Goal: Navigation & Orientation: Find specific page/section

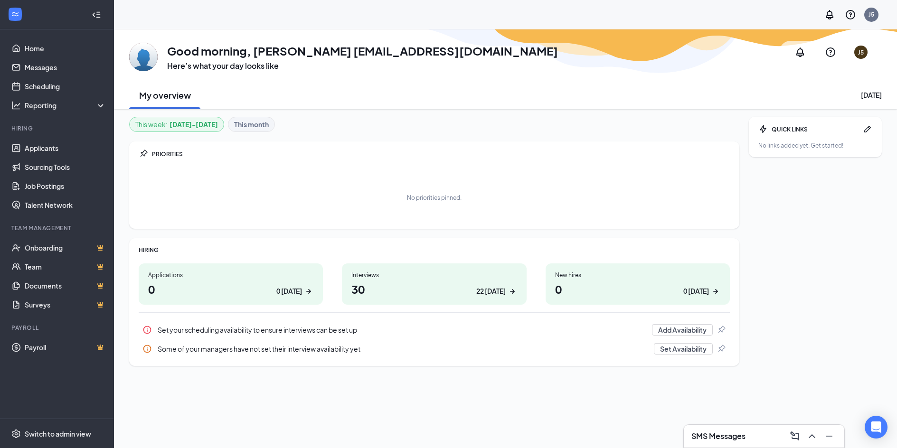
click at [719, 438] on h3 "SMS Messages" at bounding box center [718, 436] width 54 height 10
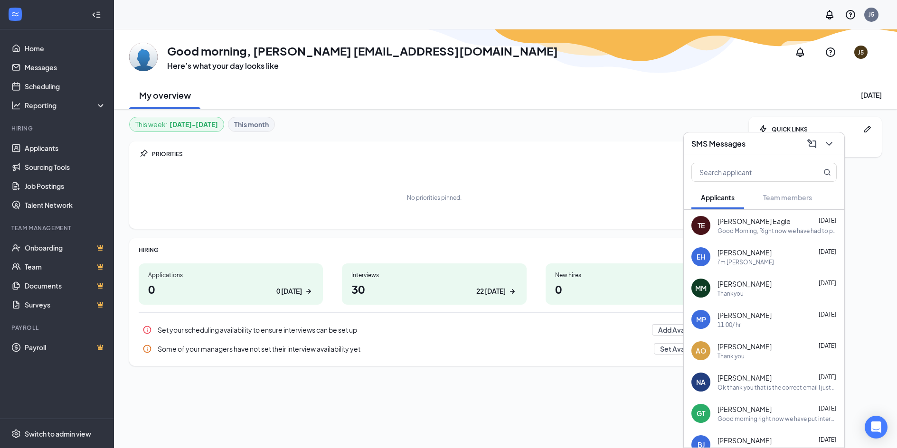
click at [780, 229] on div "Good Morning, Right now we have had to pause hiring due to the fact the restaur…" at bounding box center [776, 231] width 119 height 8
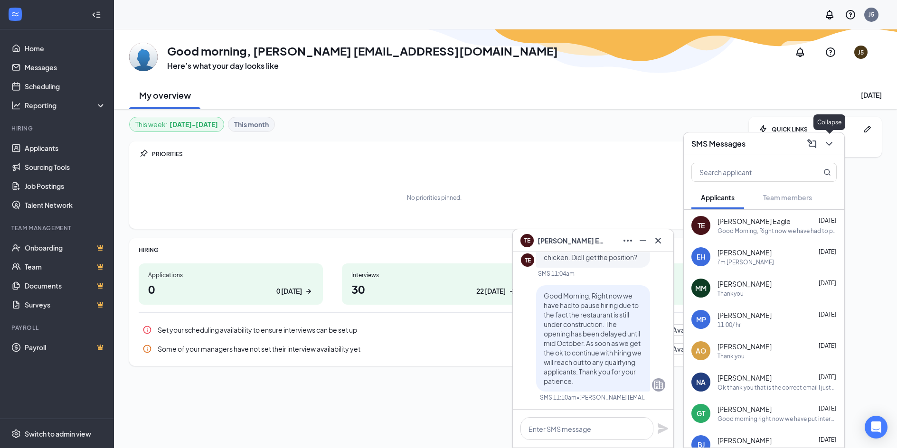
click at [834, 139] on icon "ChevronDown" at bounding box center [828, 143] width 11 height 11
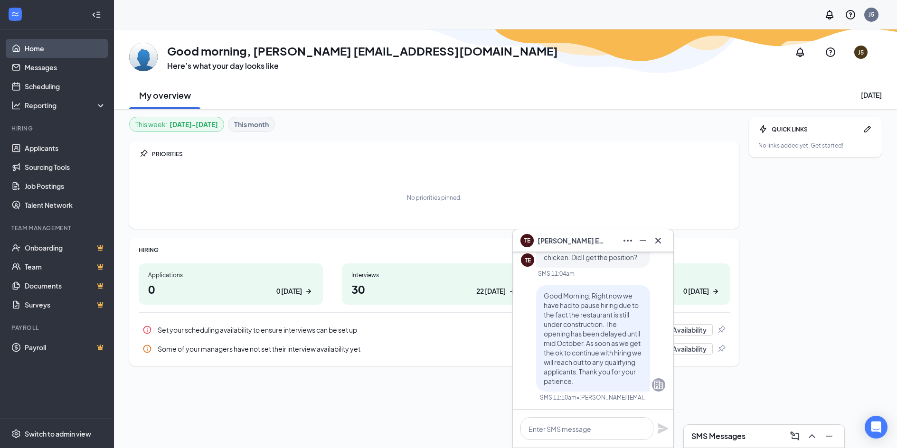
click at [25, 47] on link "Home" at bounding box center [65, 48] width 81 height 19
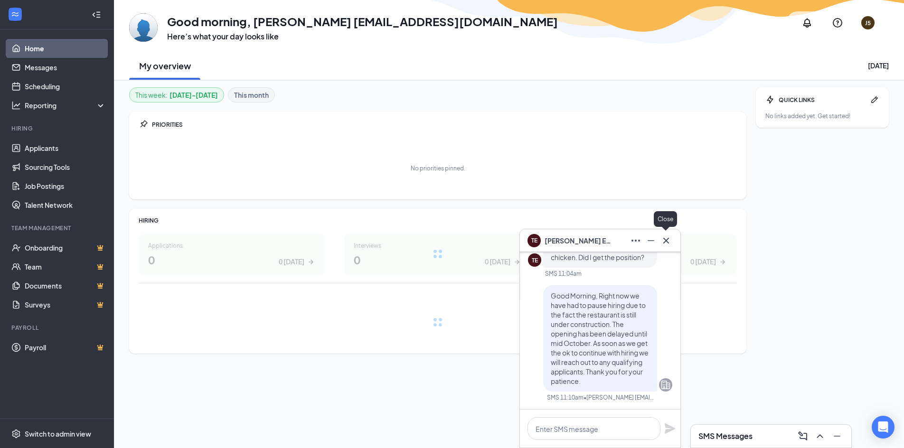
click at [670, 237] on icon "Cross" at bounding box center [665, 240] width 11 height 11
